Goal: Task Accomplishment & Management: Complete application form

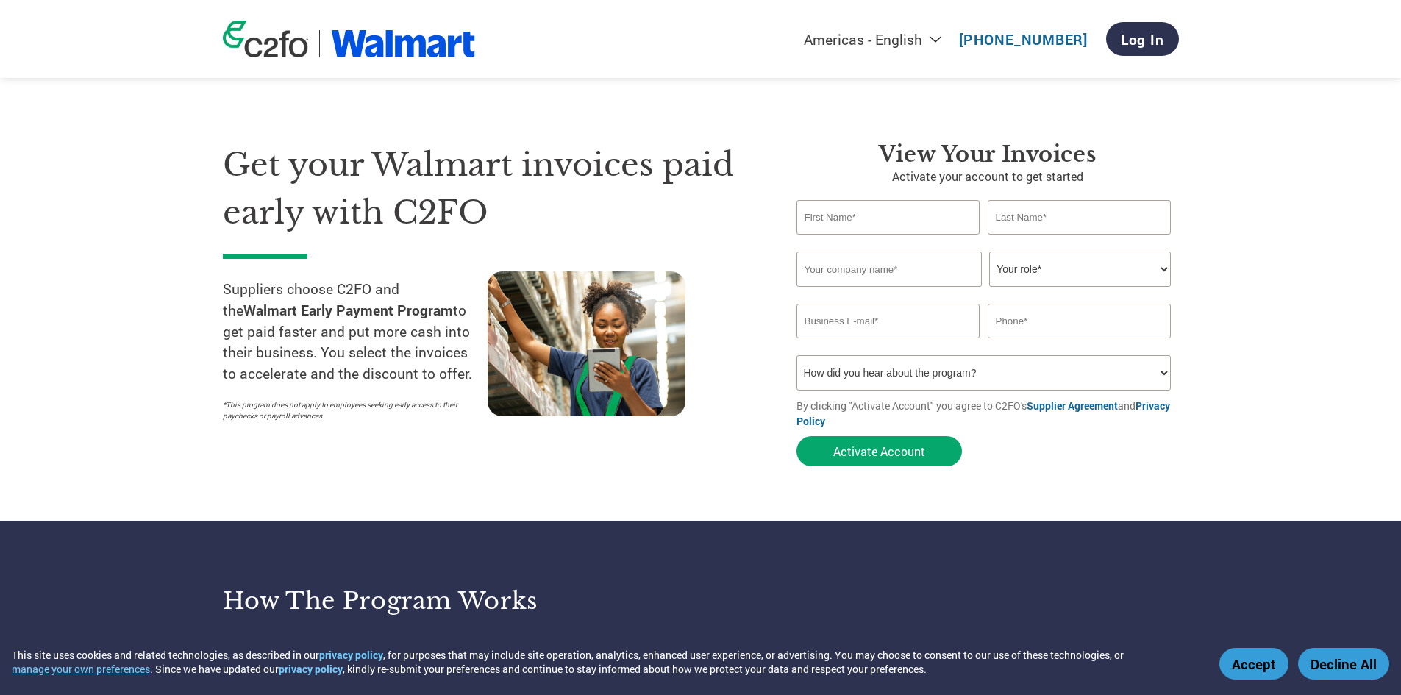
drag, startPoint x: 0, startPoint y: 0, endPoint x: 929, endPoint y: 227, distance: 956.0
click at [929, 227] on input "text" at bounding box center [888, 217] width 184 height 35
type input "Mira"
type input "[DEMOGRAPHIC_DATA]"
type input "Select or enter"
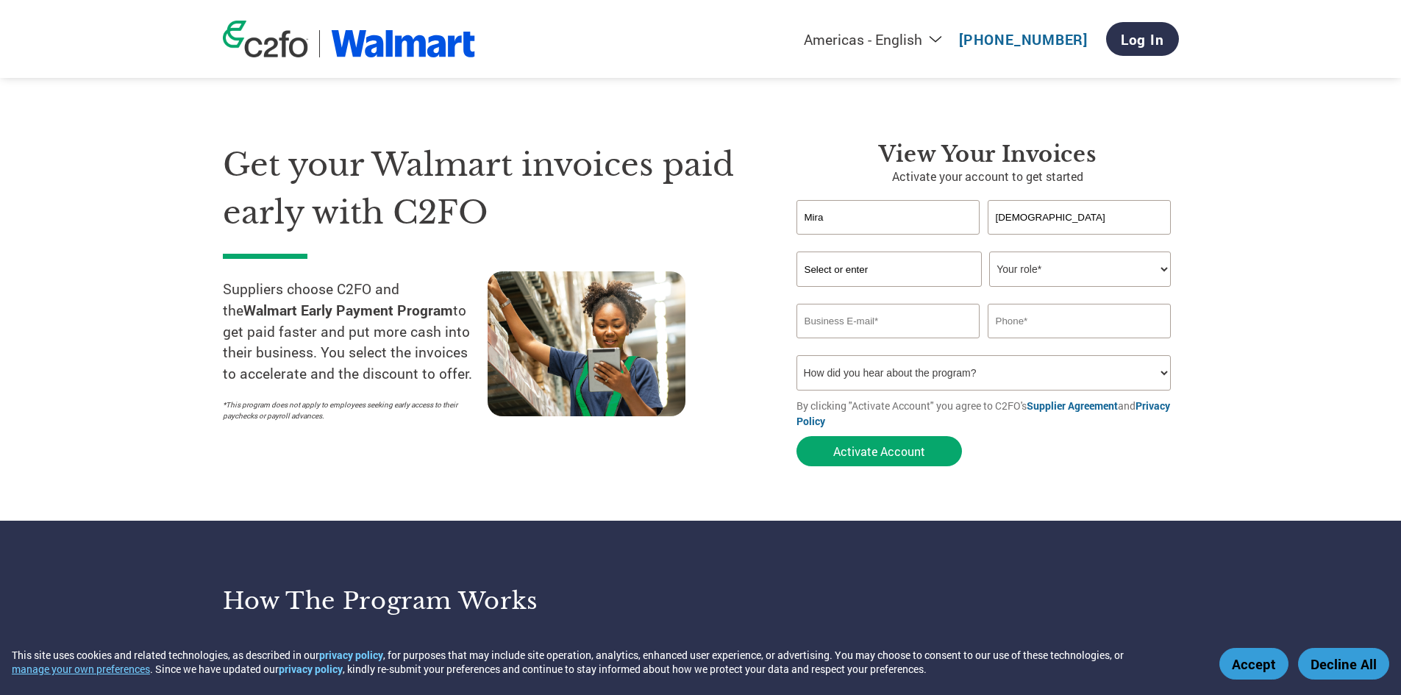
type input "[EMAIL_ADDRESS][DOMAIN_NAME]"
type input "3054909822"
drag, startPoint x: 914, startPoint y: 324, endPoint x: 760, endPoint y: 326, distance: 153.7
click at [760, 326] on div "Get your Walmart invoices paid early with C2FO Suppliers choose C2FO and the Wa…" at bounding box center [701, 277] width 956 height 391
type input "[EMAIL_ADDRESS][DOMAIN_NAME]"
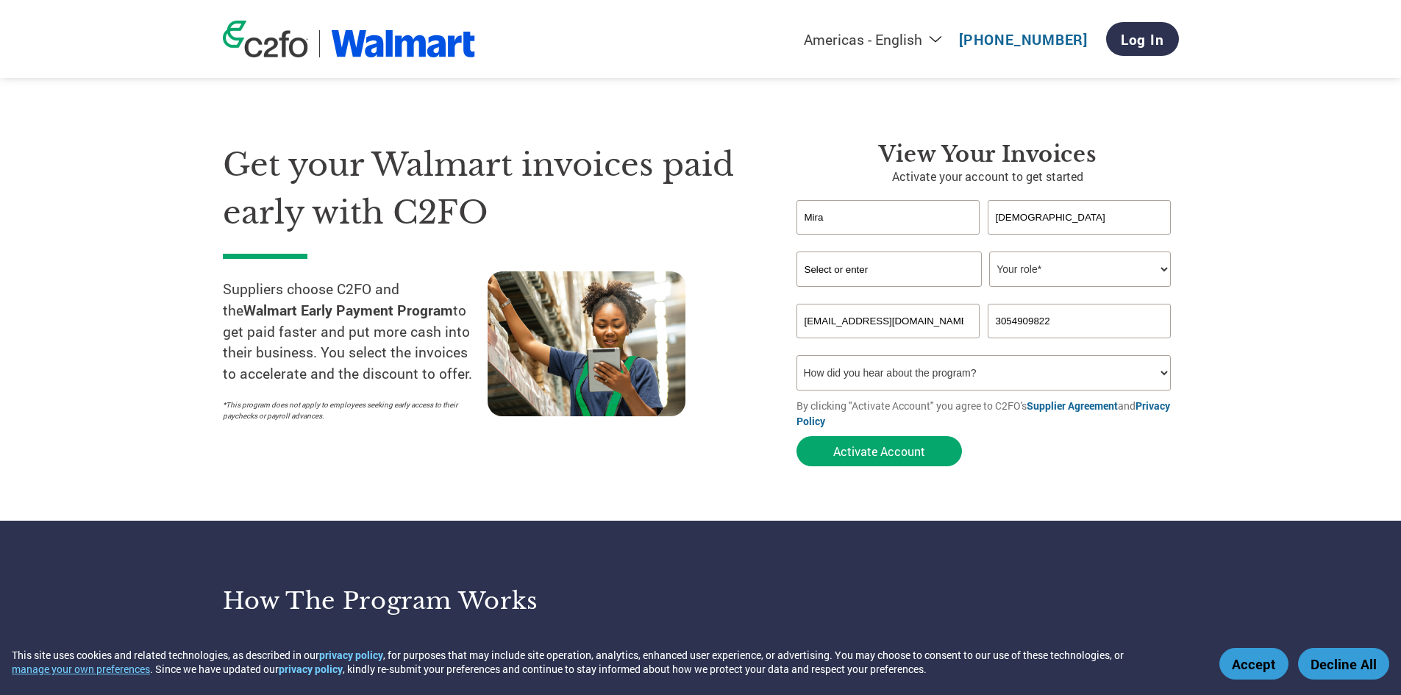
click at [881, 271] on input "Select or enter" at bounding box center [888, 269] width 185 height 35
type input "XTREME BEAUTY INTERNATIONAL"
click at [1155, 271] on select "Your role* CFO Controller Credit Manager Finance Director Treasurer CEO Preside…" at bounding box center [1080, 269] width 182 height 35
select select "ACCOUNTS_RECEIVABLE"
click at [989, 252] on select "Your role* CFO Controller Credit Manager Finance Director Treasurer CEO Preside…" at bounding box center [1080, 269] width 182 height 35
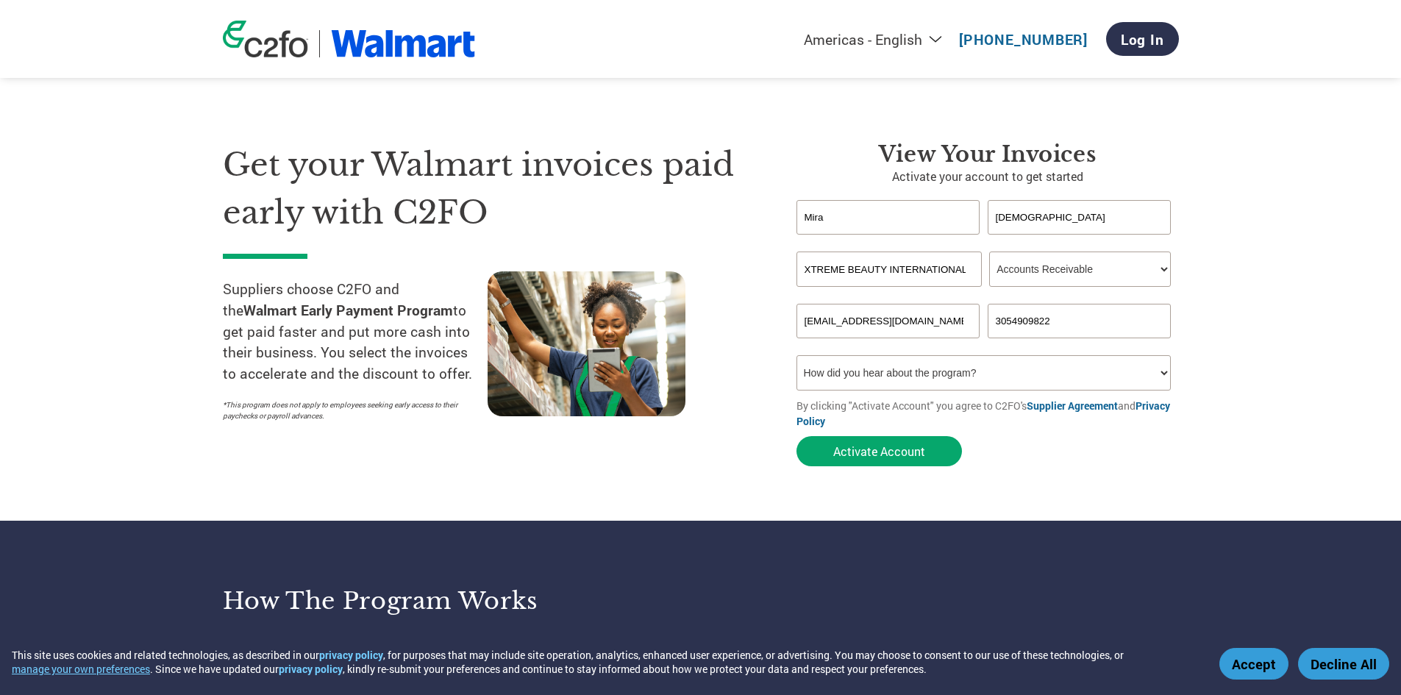
click at [1164, 377] on select "How did you hear about the program? Received a letter Email Social Media Online…" at bounding box center [983, 372] width 375 height 35
select select "Family/Friend/Acquaintance"
click at [796, 355] on select "How did you hear about the program? Received a letter Email Social Media Online…" at bounding box center [983, 372] width 375 height 35
click at [921, 454] on button "Activate Account" at bounding box center [878, 451] width 165 height 30
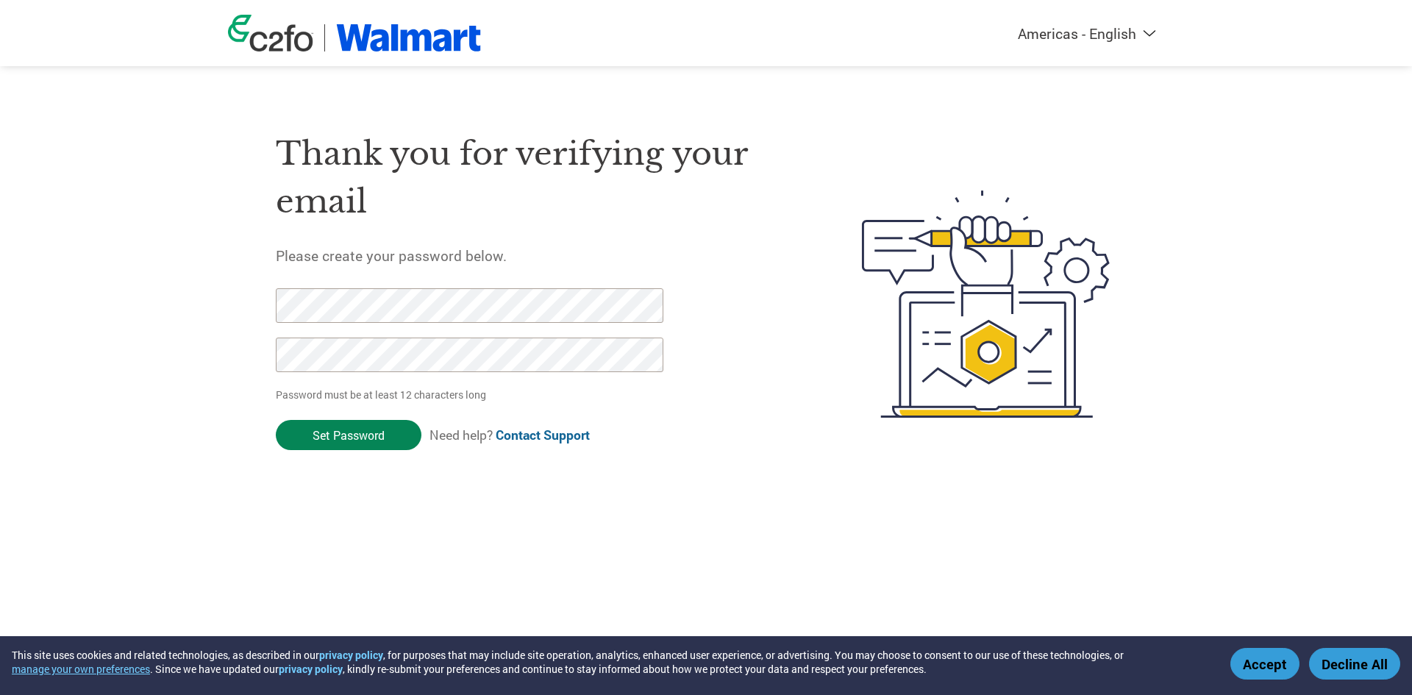
click at [348, 435] on input "Set Password" at bounding box center [349, 435] width 146 height 30
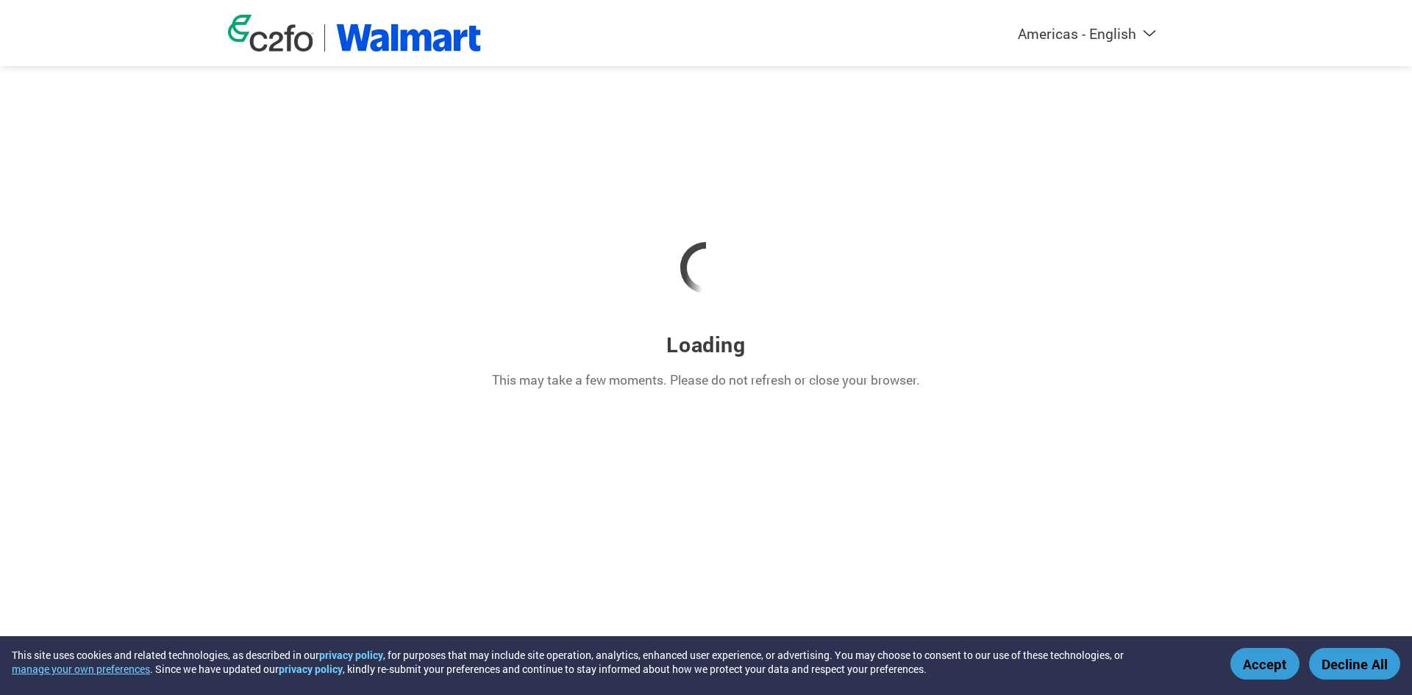
click at [1251, 662] on button "Accept" at bounding box center [1264, 664] width 69 height 32
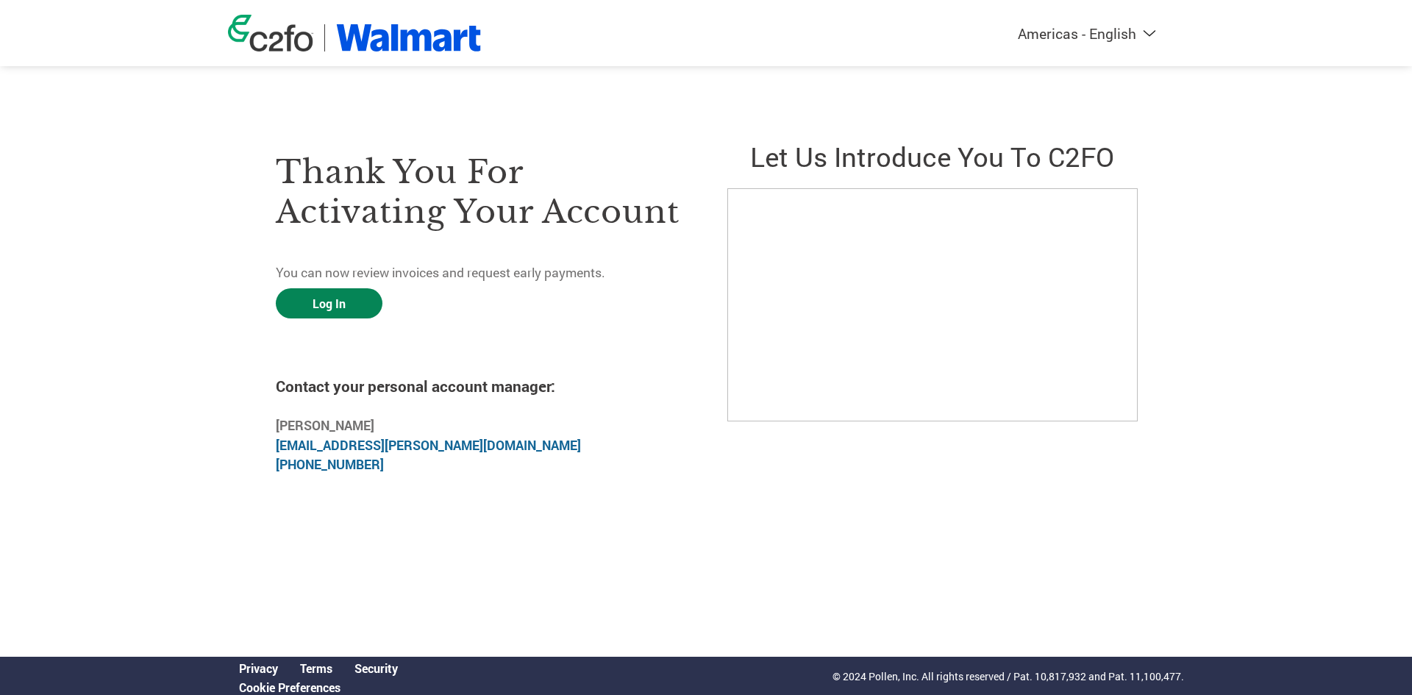
click at [357, 315] on link "Log In" at bounding box center [329, 303] width 107 height 30
